Goal: Find specific page/section: Find specific page/section

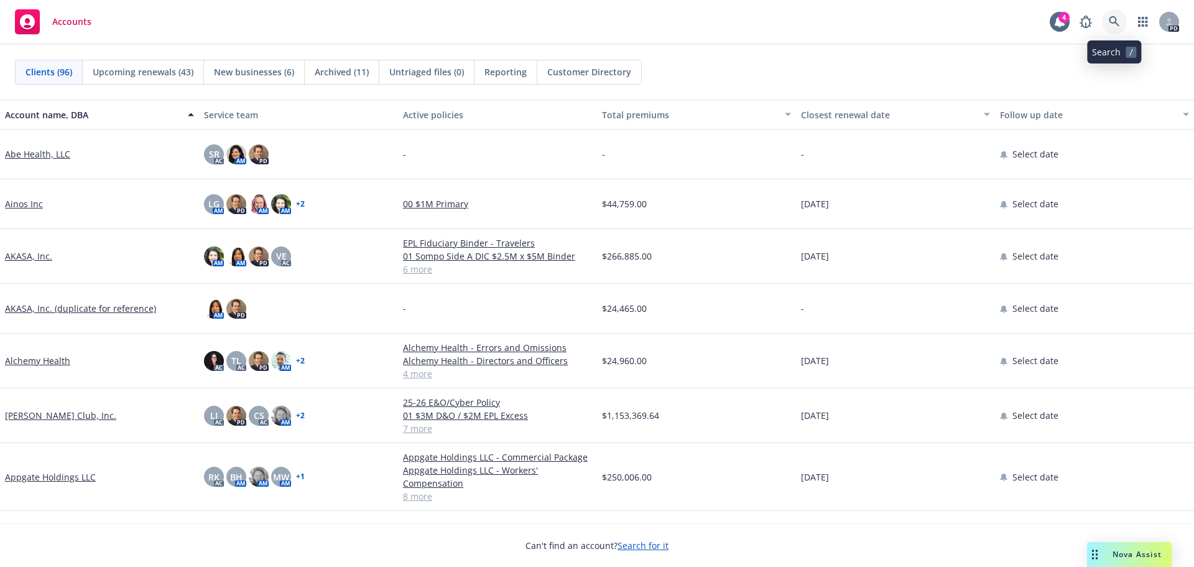
click at [1111, 20] on icon at bounding box center [1114, 21] width 11 height 11
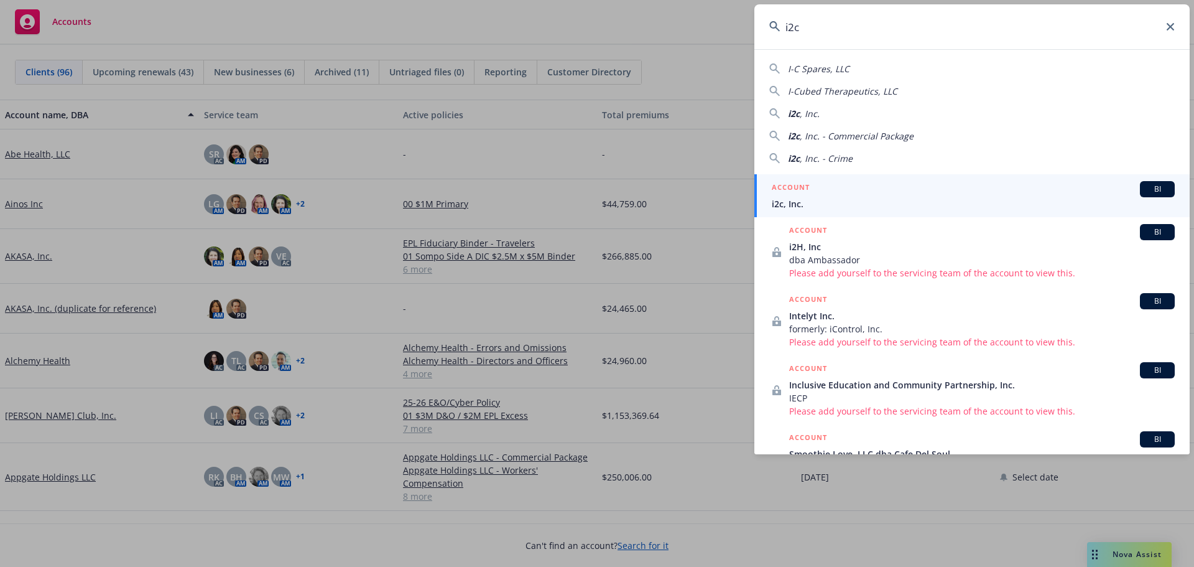
click at [813, 114] on span ", Inc." at bounding box center [810, 114] width 20 height 12
type input "i2c, Inc."
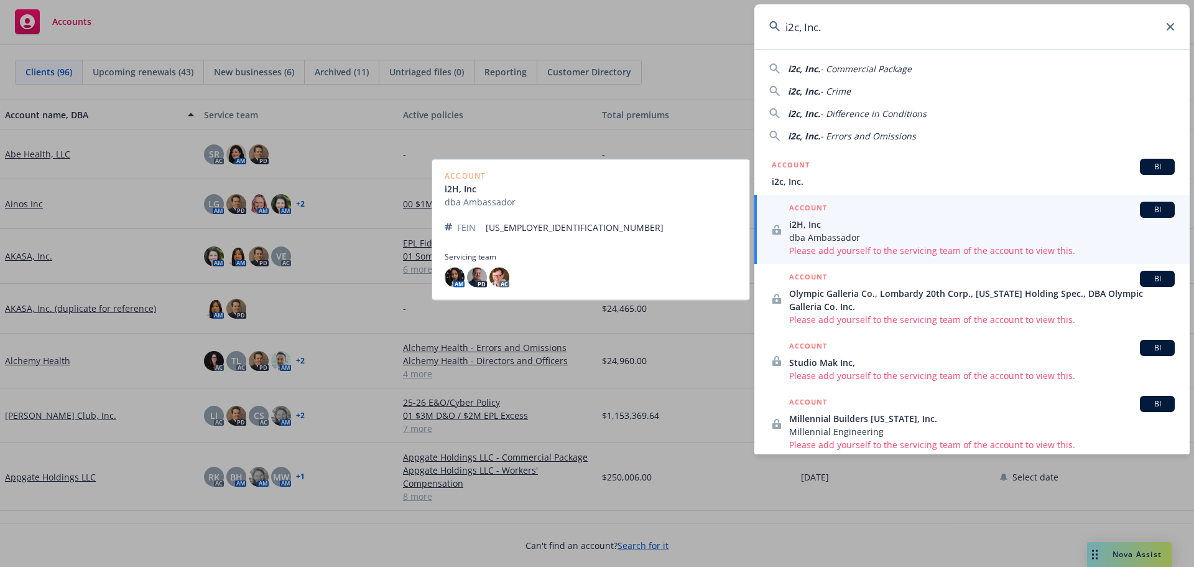
click at [833, 239] on span "dba Ambassador" at bounding box center [982, 237] width 386 height 13
